Goal: Information Seeking & Learning: Check status

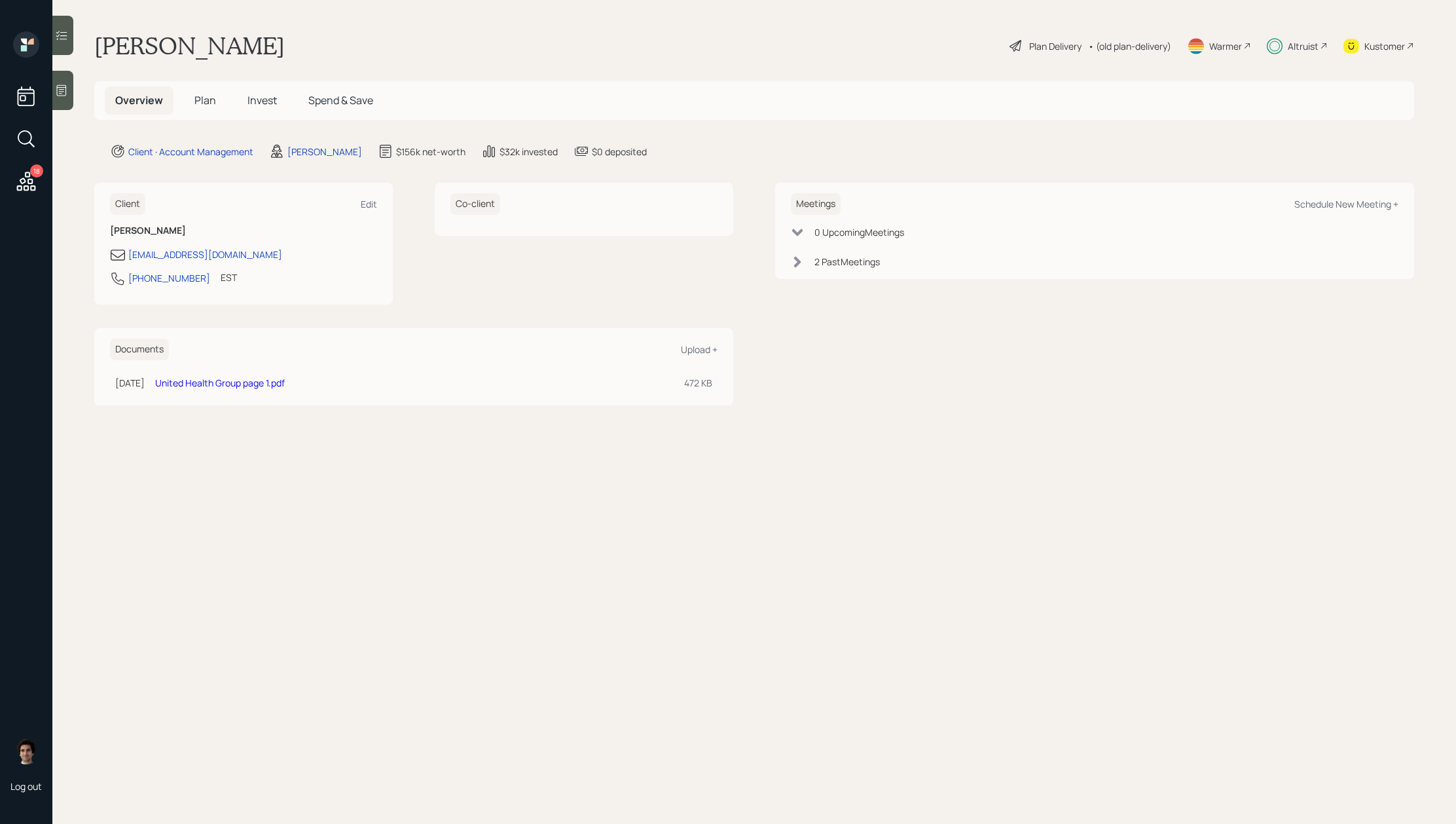
click at [257, 103] on span "Invest" at bounding box center [262, 100] width 30 height 15
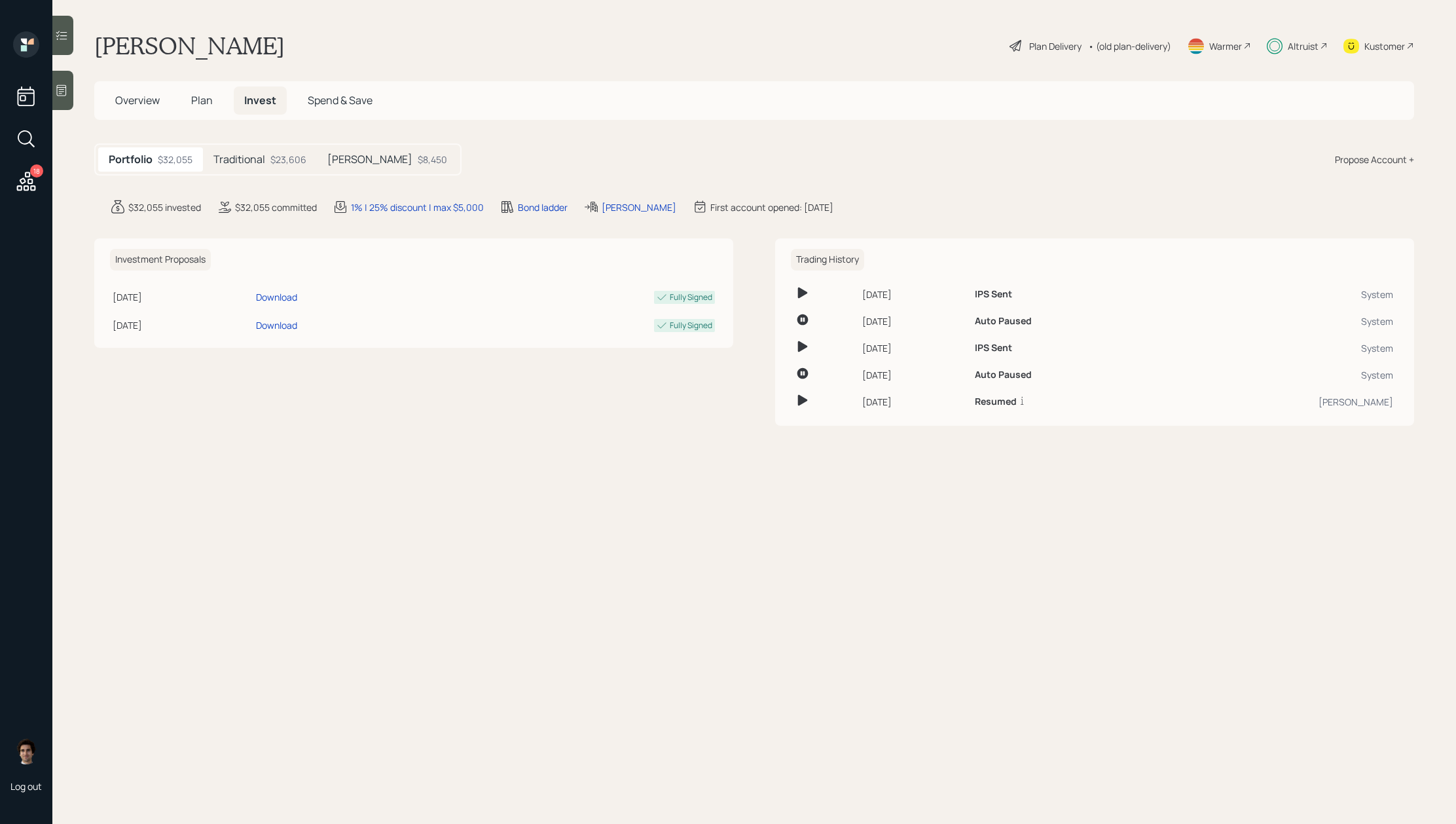
click at [226, 155] on h5 "Traditional" at bounding box center [239, 159] width 52 height 12
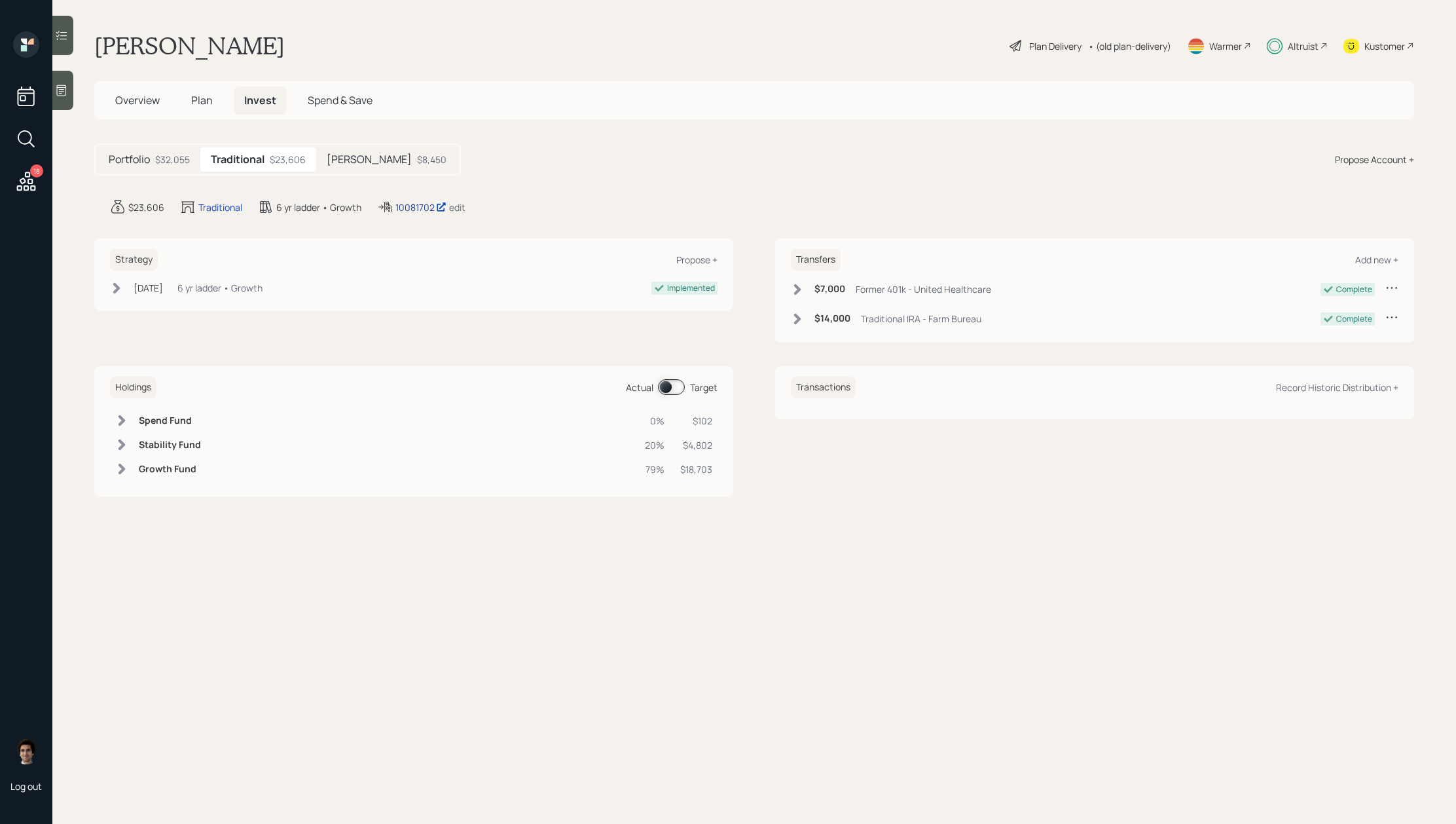
click at [398, 212] on div "10081702" at bounding box center [421, 207] width 51 height 14
click at [39, 191] on div "18" at bounding box center [25, 113] width 31 height 165
click at [36, 190] on icon at bounding box center [26, 181] width 23 height 23
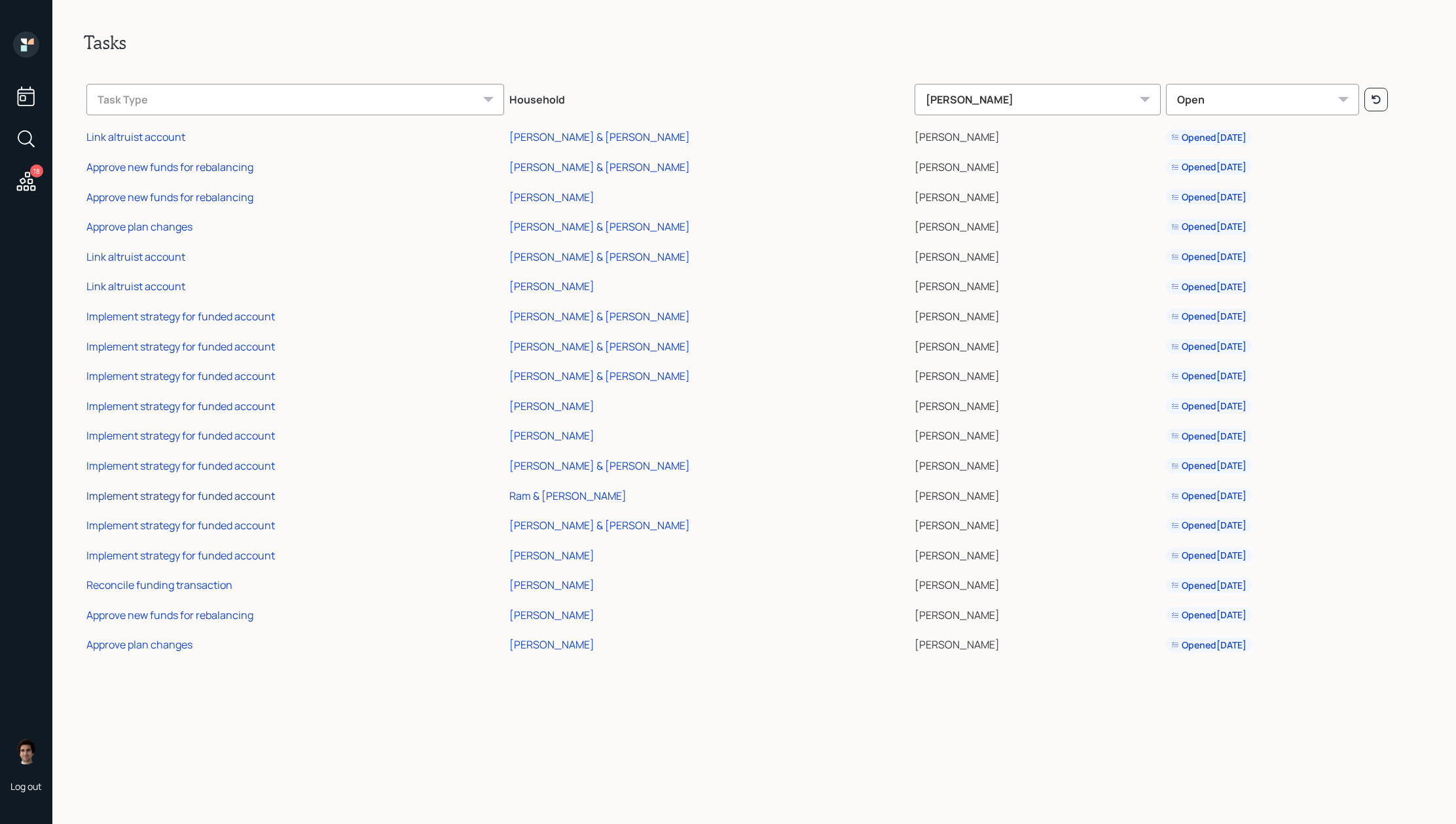
click at [201, 496] on div "Implement strategy for funded account" at bounding box center [180, 496] width 188 height 15
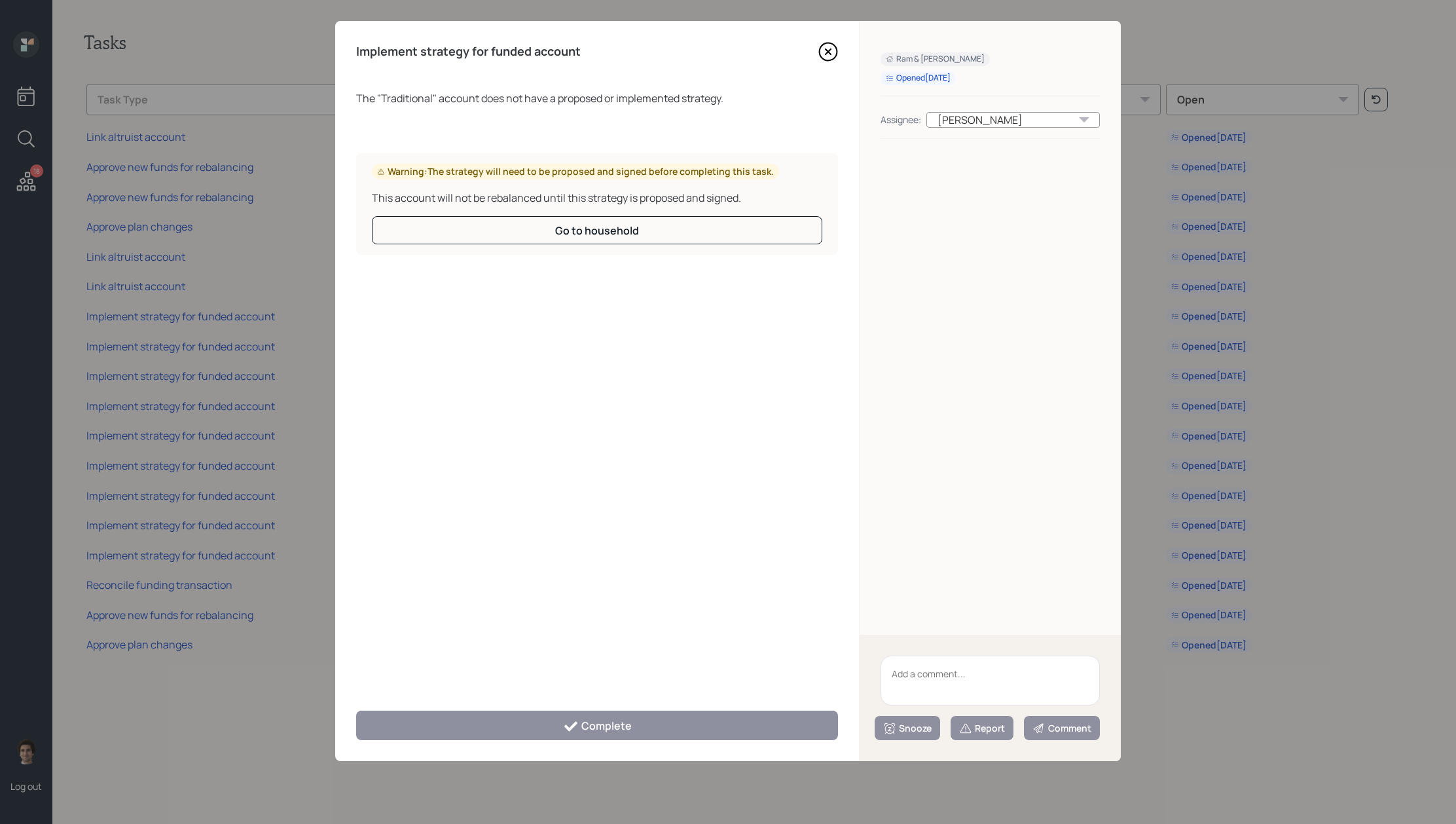
click at [1054, 663] on textarea at bounding box center [990, 681] width 220 height 49
click at [826, 54] on icon at bounding box center [828, 52] width 5 height 5
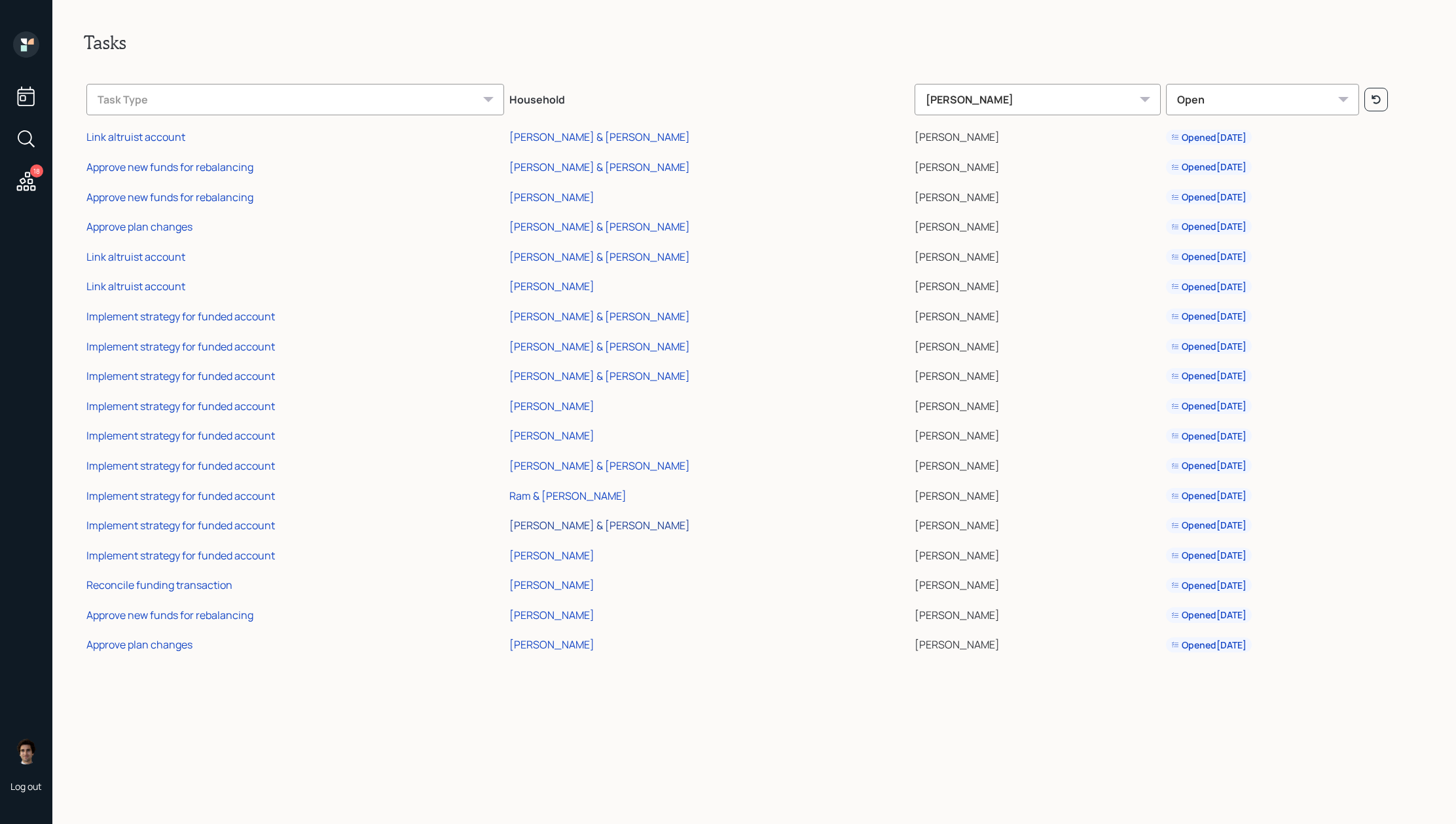
click at [590, 529] on div "[PERSON_NAME] & [PERSON_NAME]" at bounding box center [600, 525] width 181 height 15
